Goal: Participate in discussion: Engage in conversation with other users on a specific topic

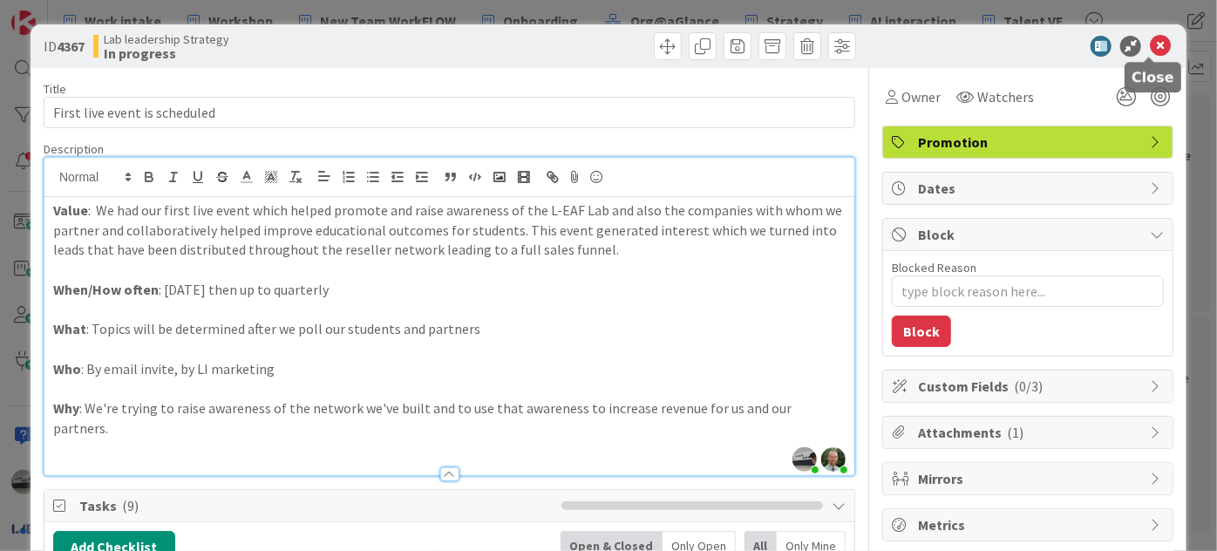
click at [1150, 41] on icon at bounding box center [1160, 46] width 21 height 21
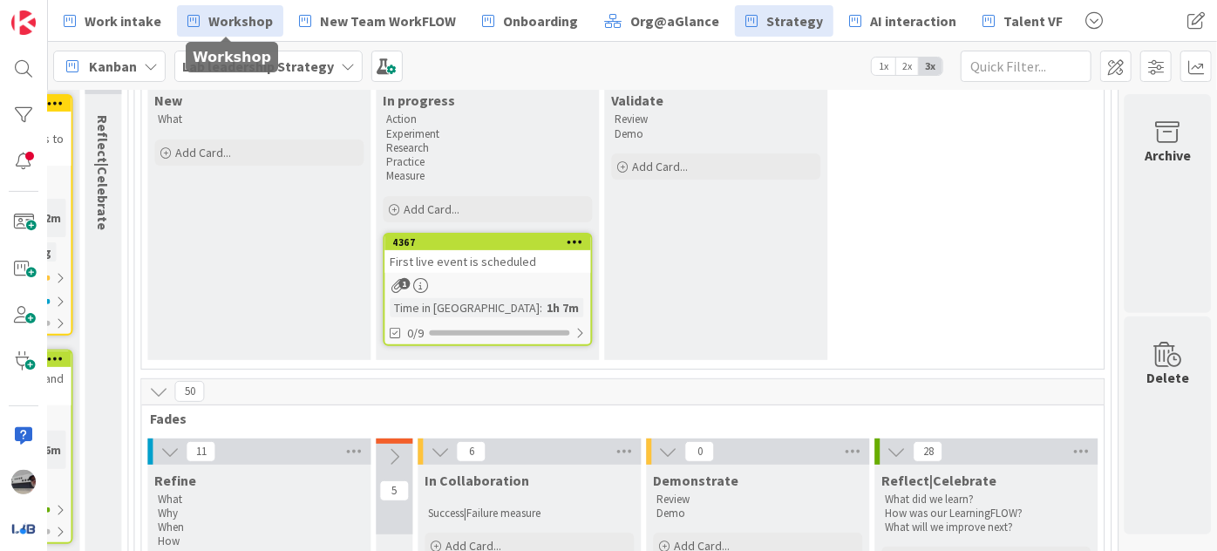
click at [223, 14] on span "Workshop" at bounding box center [240, 20] width 65 height 21
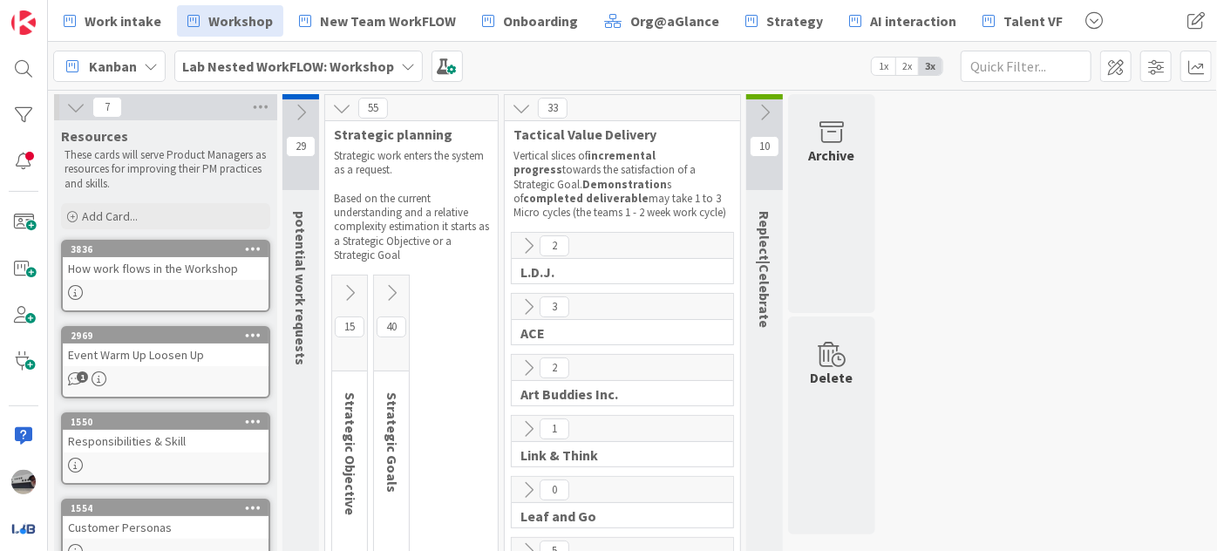
click at [762, 106] on icon at bounding box center [764, 112] width 19 height 19
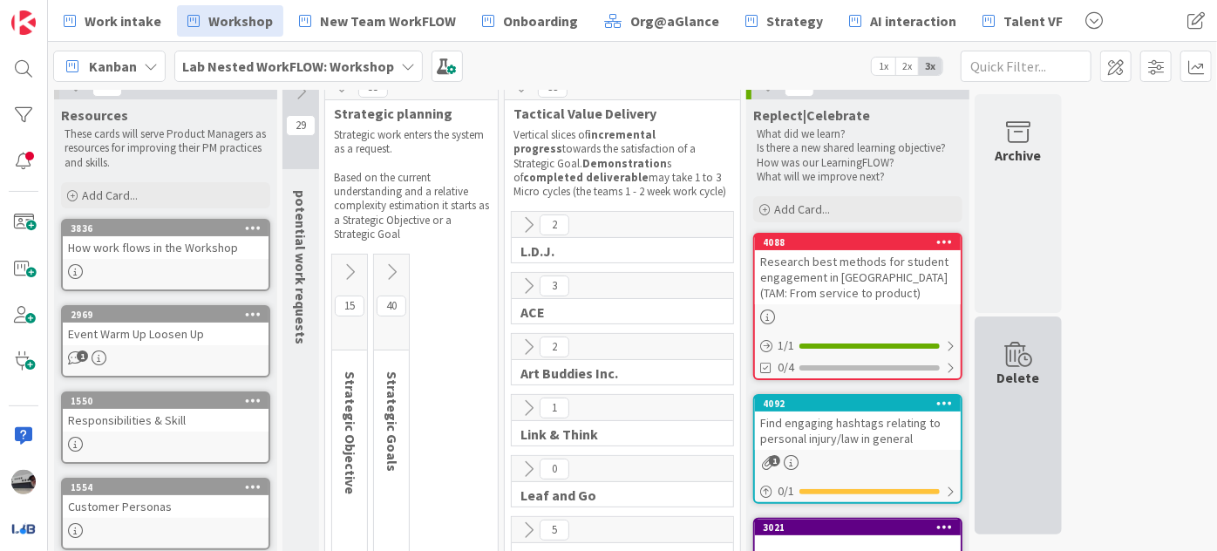
scroll to position [78, 0]
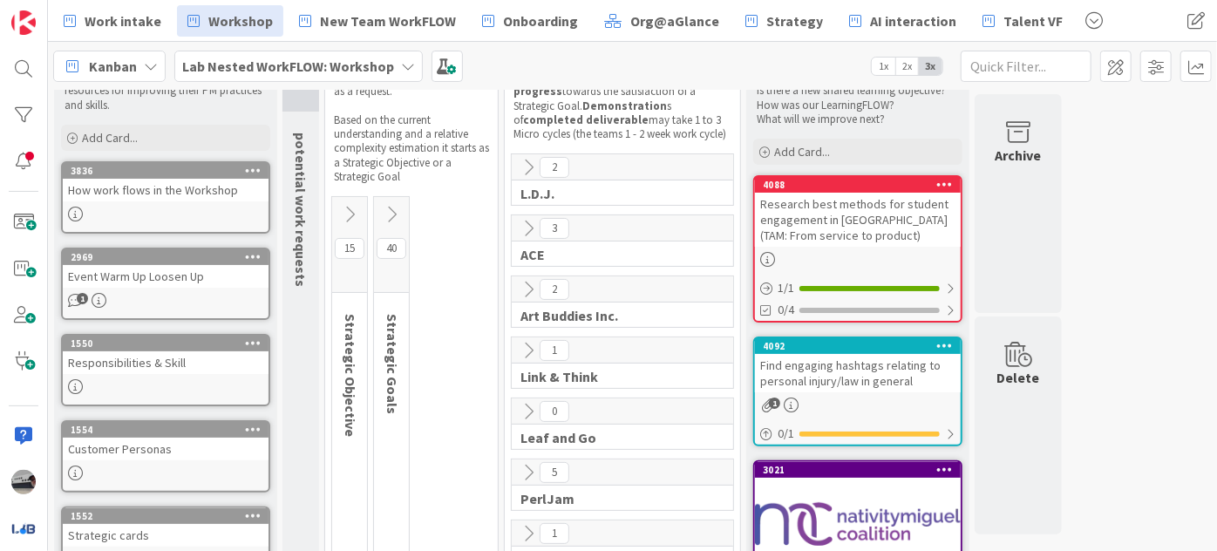
click at [871, 364] on div "Find engaging hashtags relating to personal injury/law in general" at bounding box center [858, 373] width 206 height 38
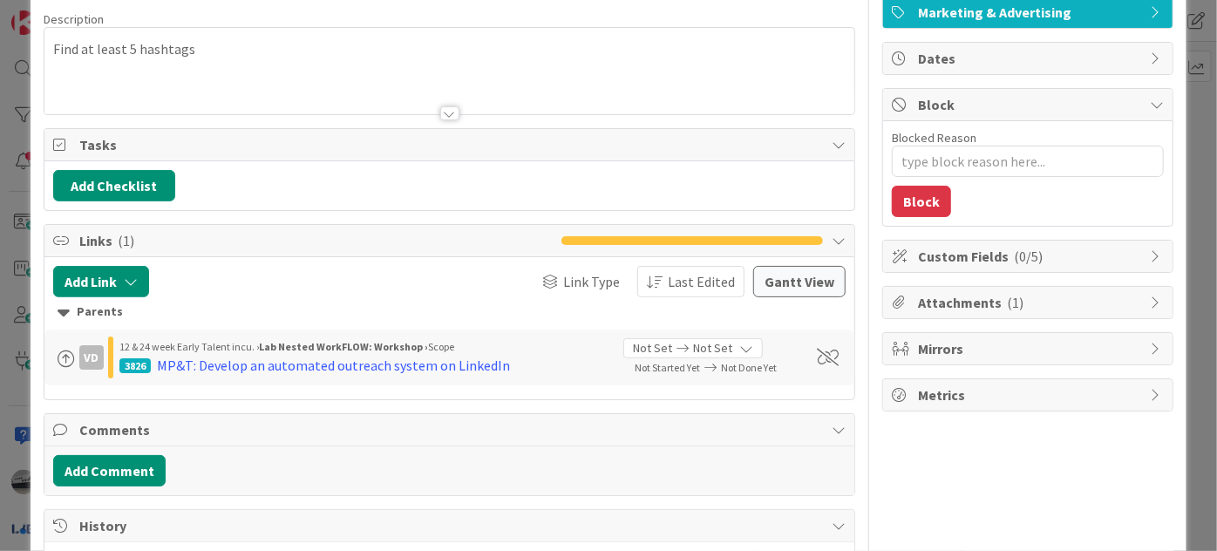
scroll to position [158, 0]
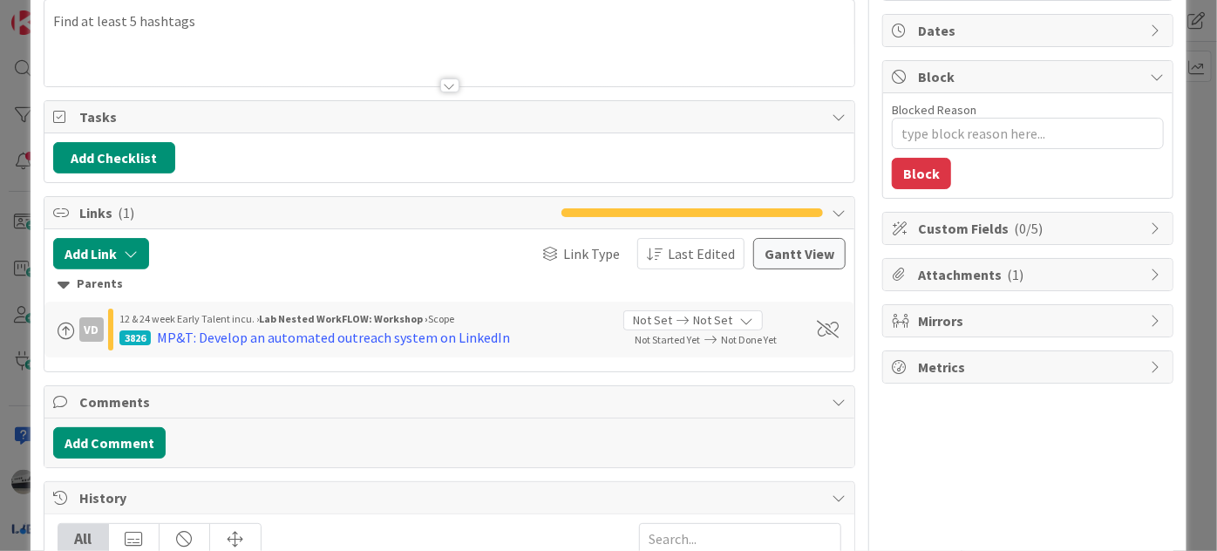
click at [1150, 271] on icon at bounding box center [1157, 275] width 14 height 14
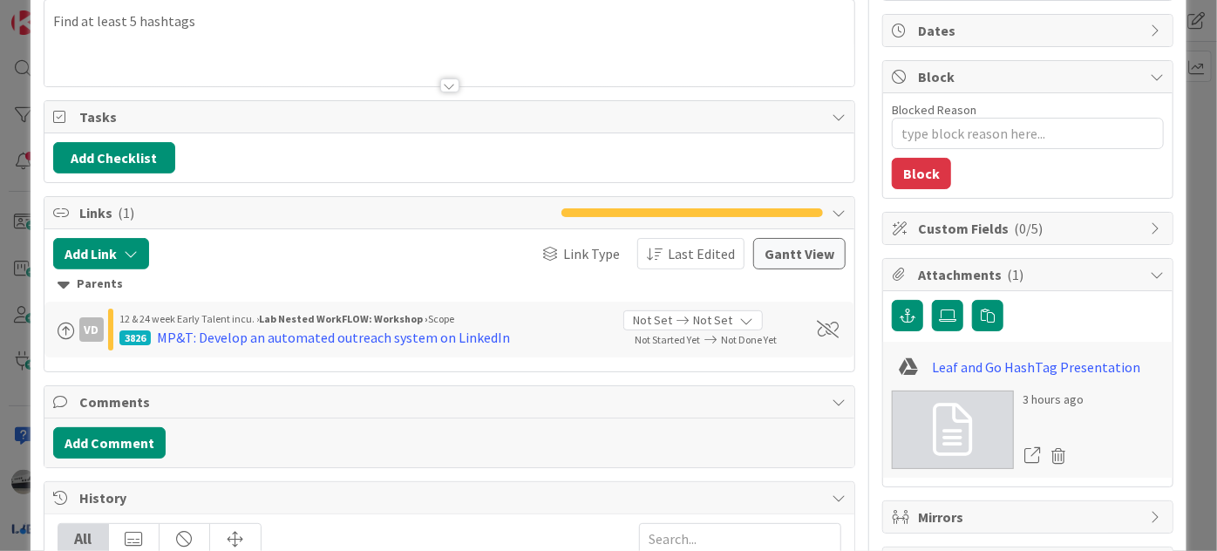
type textarea "x"
click at [1007, 359] on link "Leaf and Go HashTag Presentation" at bounding box center [1036, 367] width 208 height 21
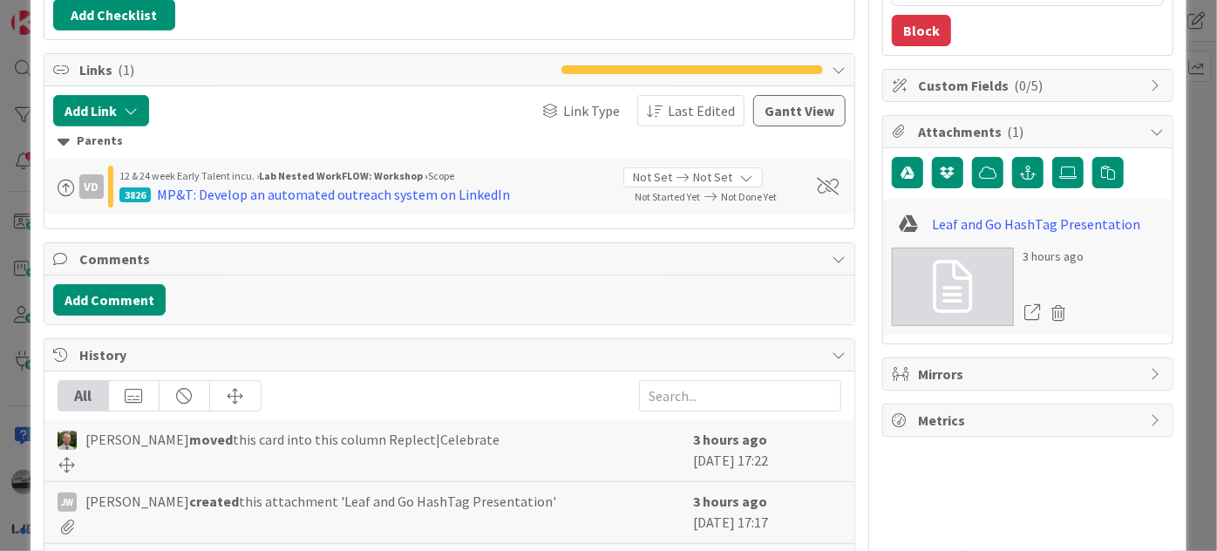
scroll to position [475, 0]
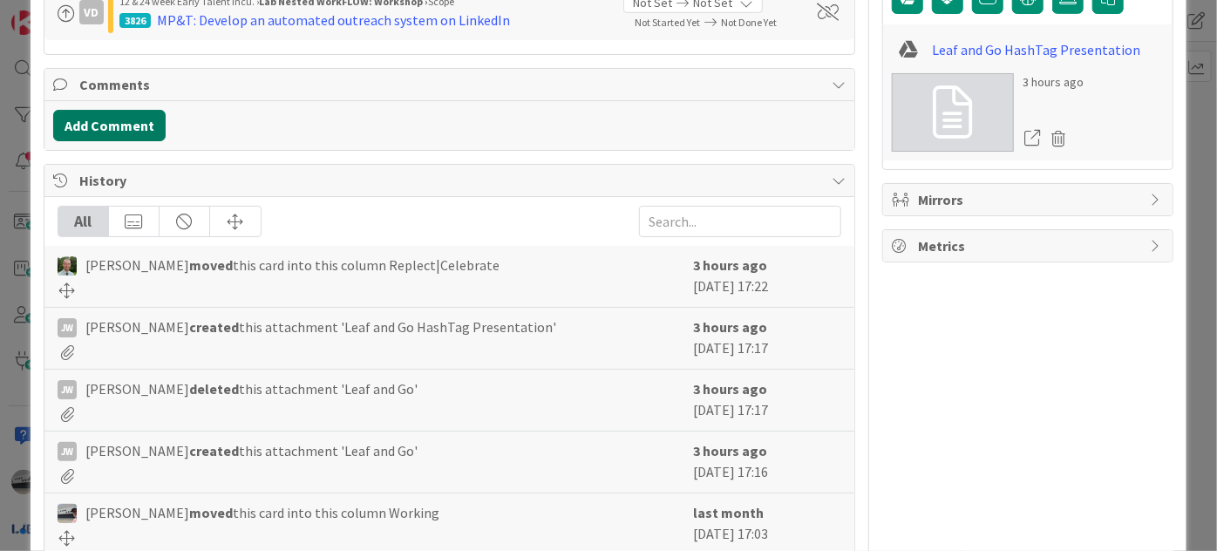
click at [113, 128] on button "Add Comment" at bounding box center [109, 125] width 112 height 31
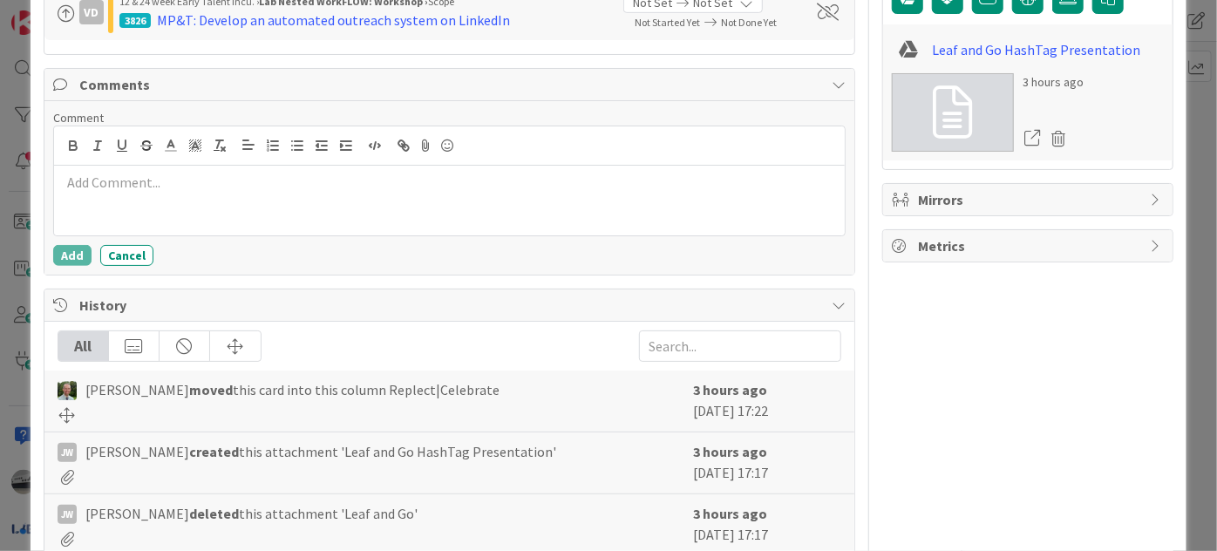
click at [253, 180] on p at bounding box center [449, 183] width 777 height 20
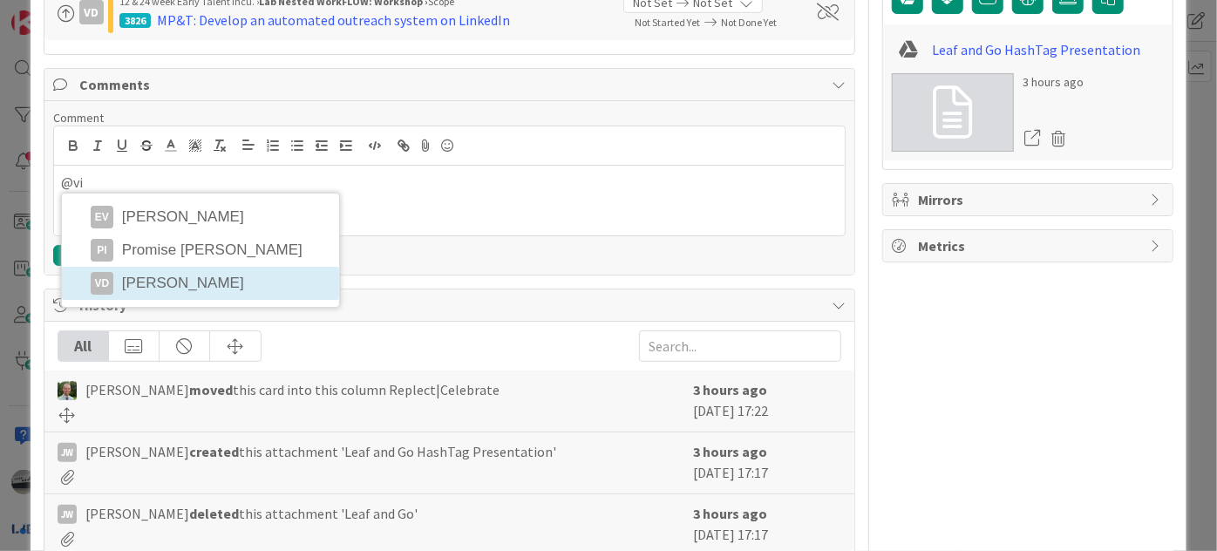
click at [204, 280] on li "[PERSON_NAME]" at bounding box center [200, 283] width 277 height 33
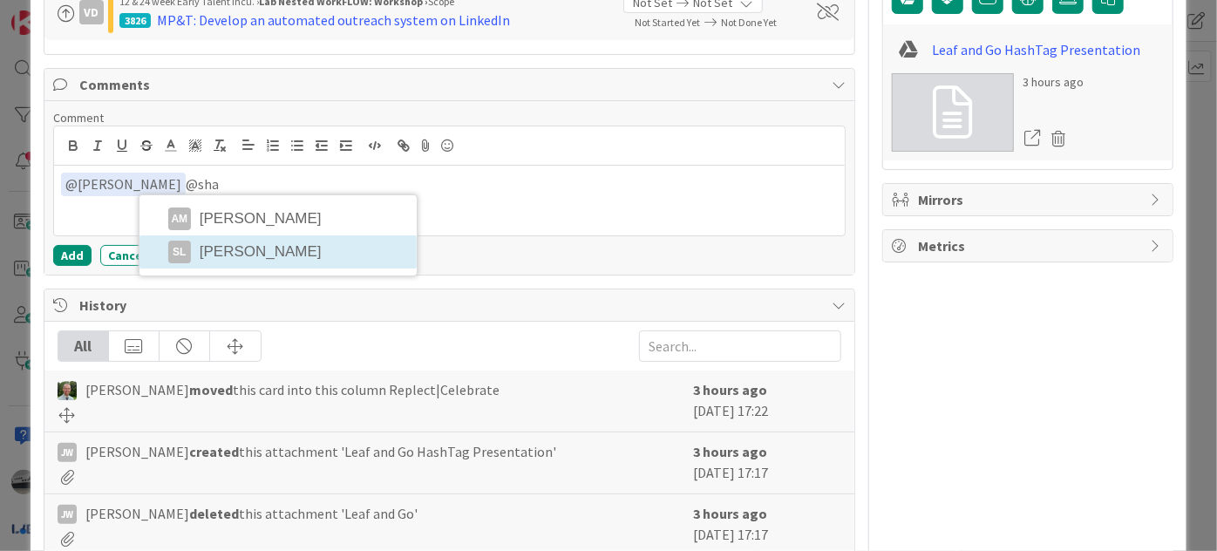
click at [270, 241] on li "SL [PERSON_NAME]" at bounding box center [277, 251] width 277 height 33
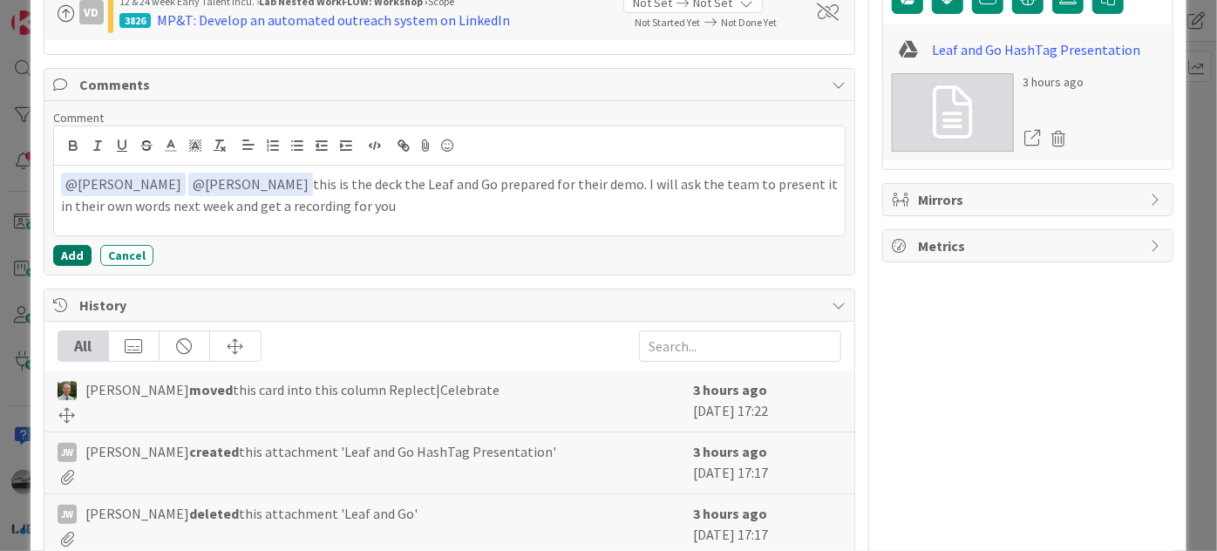
click at [85, 248] on button "Add" at bounding box center [72, 255] width 38 height 21
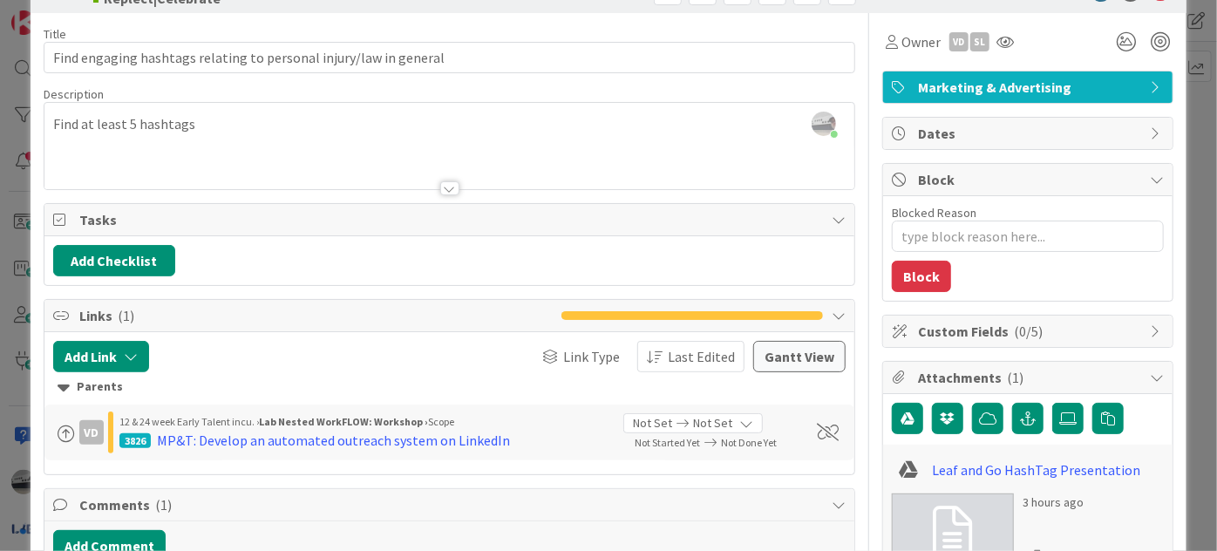
scroll to position [0, 0]
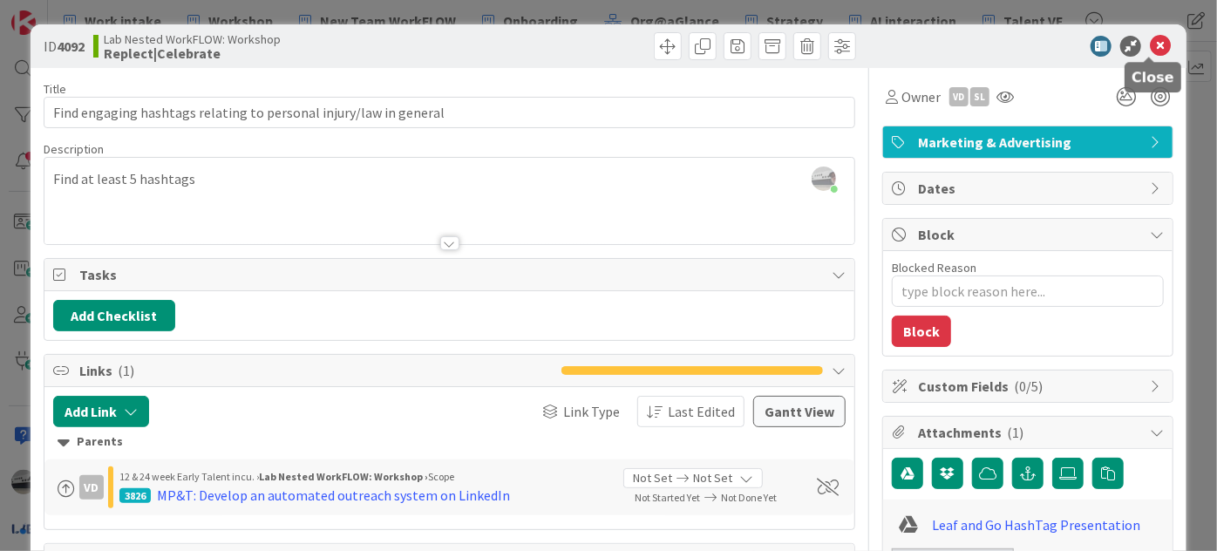
click at [1153, 44] on icon at bounding box center [1160, 46] width 21 height 21
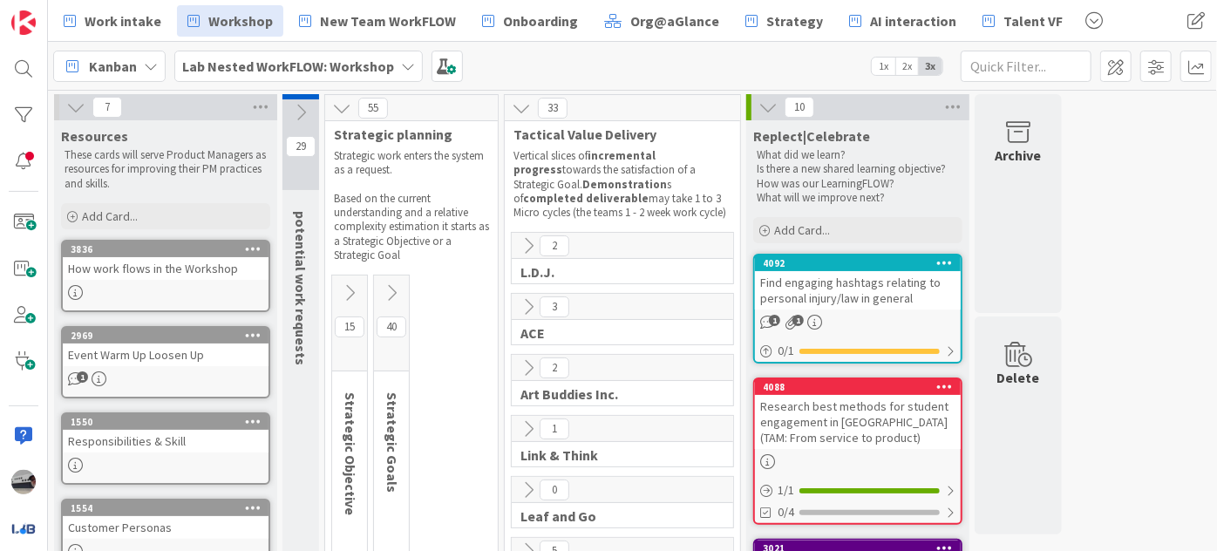
click at [880, 289] on div "Find engaging hashtags relating to personal injury/law in general" at bounding box center [858, 290] width 206 height 38
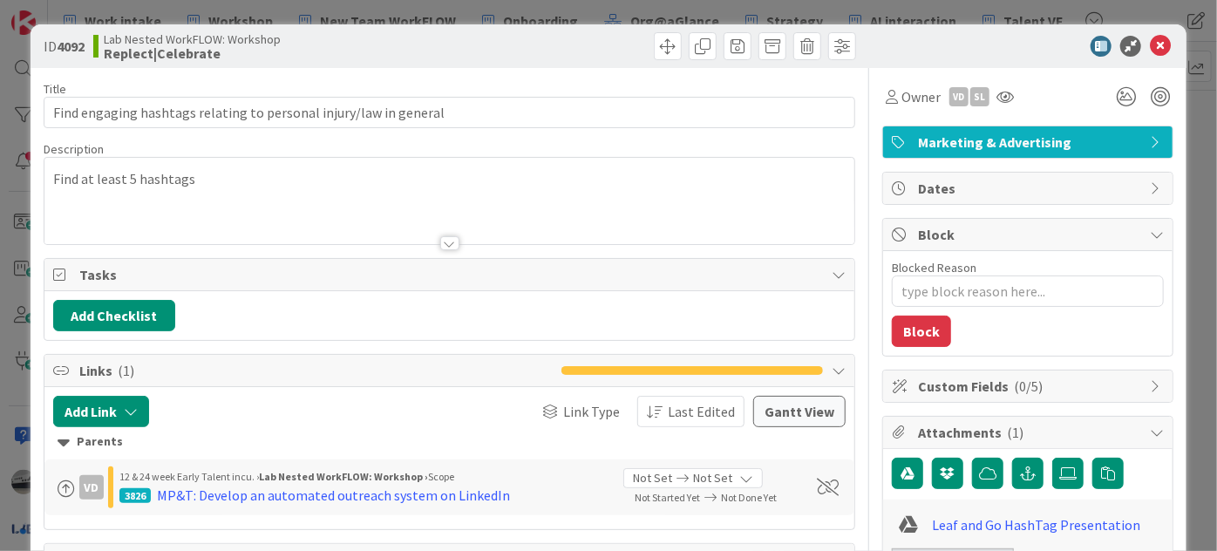
type textarea "x"
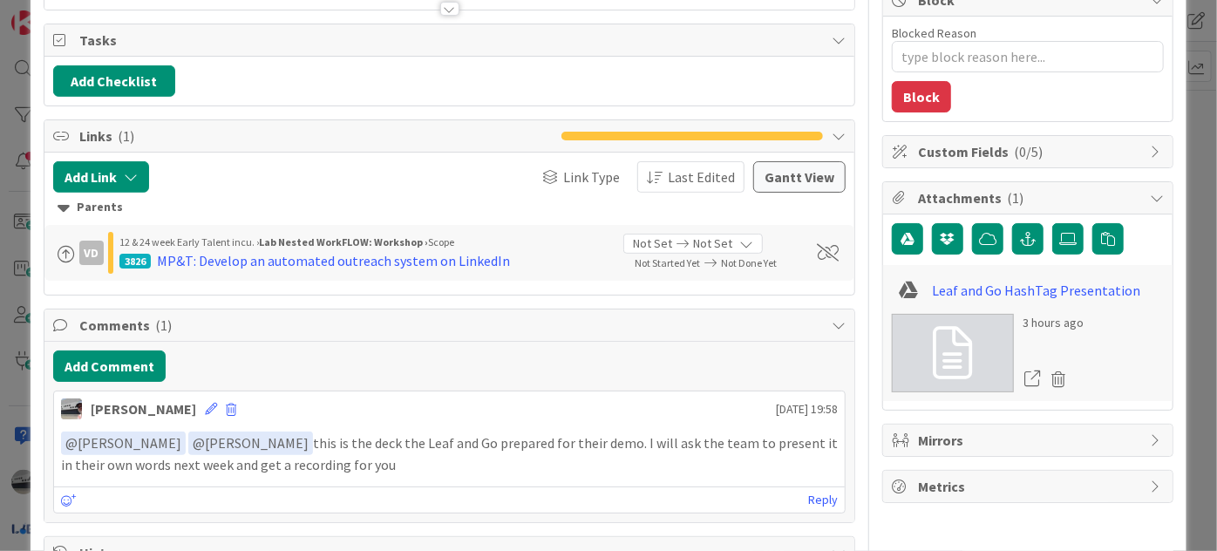
scroll to position [237, 0]
